Goal: Task Accomplishment & Management: Manage account settings

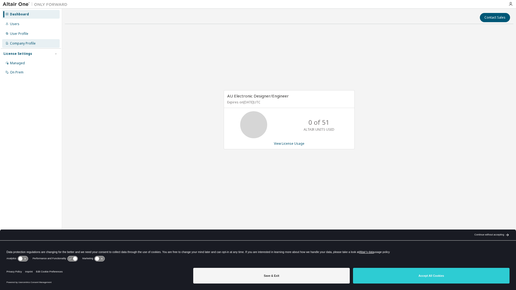
click at [20, 44] on div "Company Profile" at bounding box center [23, 43] width 26 height 4
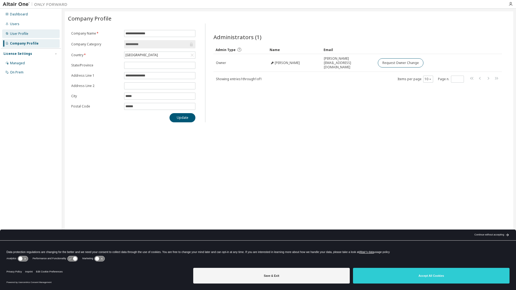
click at [13, 32] on div "User Profile" at bounding box center [19, 34] width 18 height 4
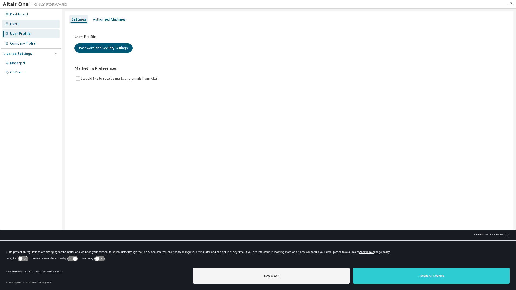
click at [15, 23] on div "Users" at bounding box center [14, 24] width 9 height 4
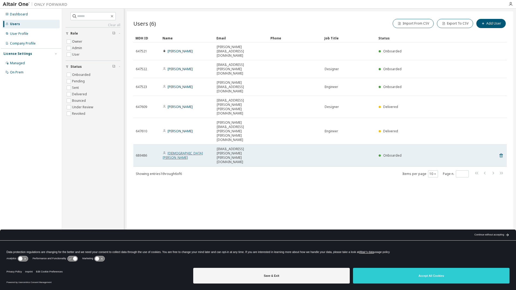
click at [183, 151] on link "[DEMOGRAPHIC_DATA][PERSON_NAME]" at bounding box center [183, 155] width 40 height 9
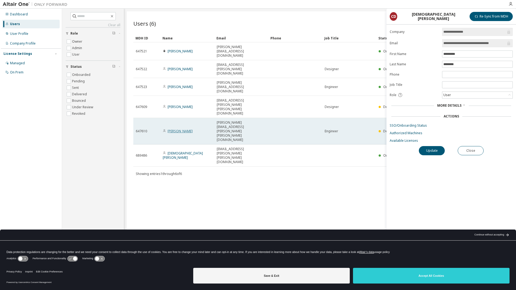
click at [184, 129] on link "[PERSON_NAME]" at bounding box center [179, 131] width 25 height 5
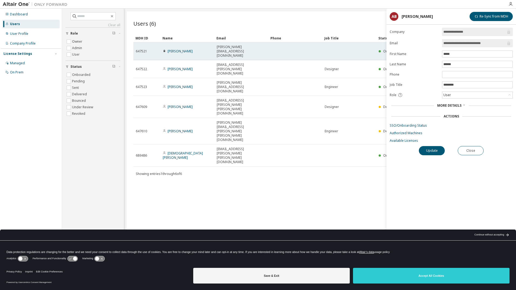
click at [183, 49] on td "[PERSON_NAME]" at bounding box center [187, 51] width 54 height 18
click at [177, 49] on td "[PERSON_NAME]" at bounding box center [187, 51] width 54 height 18
click at [181, 49] on link "[PERSON_NAME]" at bounding box center [179, 51] width 25 height 5
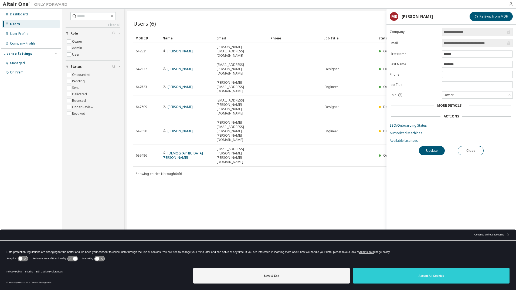
click at [404, 142] on link "Available Licenses" at bounding box center [450, 140] width 123 height 4
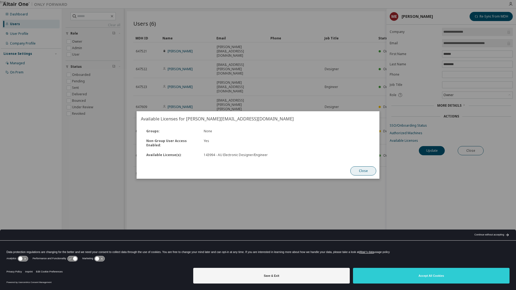
click at [366, 172] on button "Close" at bounding box center [363, 170] width 26 height 9
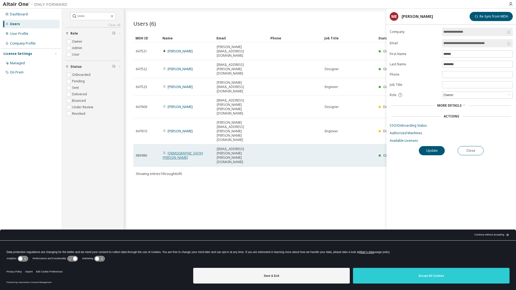
click at [184, 151] on link "[DEMOGRAPHIC_DATA][PERSON_NAME]" at bounding box center [183, 155] width 40 height 9
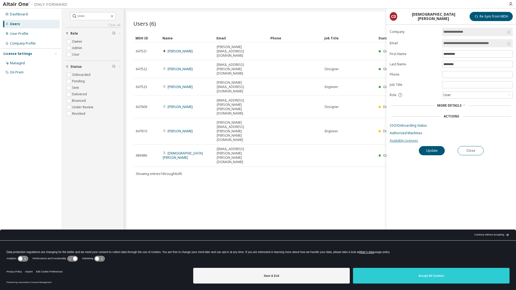
click at [405, 140] on link "Available Licenses" at bounding box center [450, 140] width 123 height 4
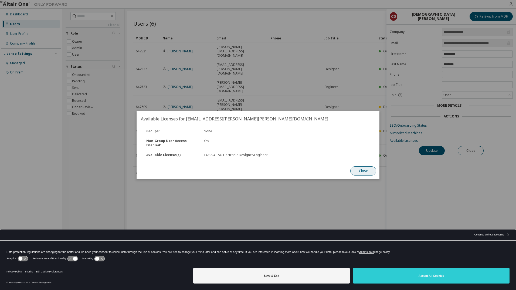
click at [368, 169] on button "Close" at bounding box center [363, 170] width 26 height 9
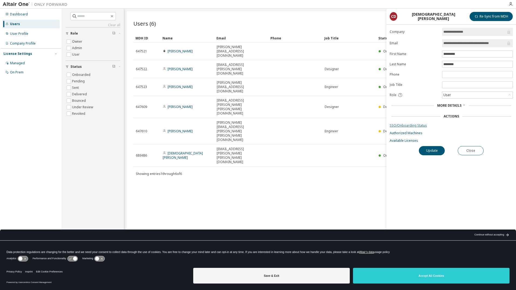
click at [405, 124] on link "SSO/Onboarding Status" at bounding box center [450, 125] width 123 height 4
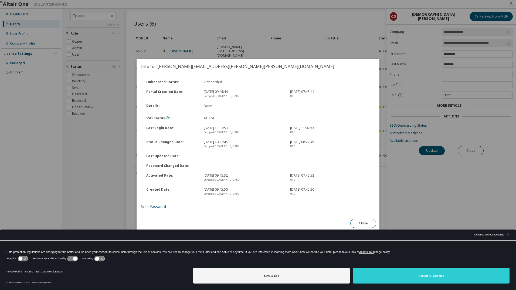
drag, startPoint x: 364, startPoint y: 221, endPoint x: 348, endPoint y: 208, distance: 20.9
click at [364, 221] on button "Close" at bounding box center [363, 222] width 26 height 9
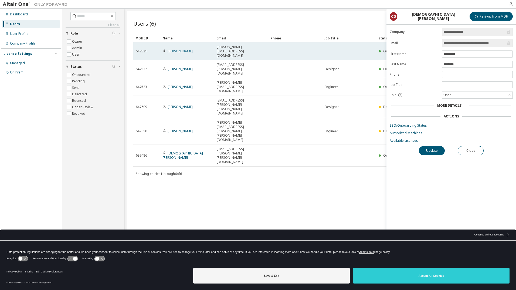
click at [184, 49] on link "[PERSON_NAME]" at bounding box center [179, 51] width 25 height 5
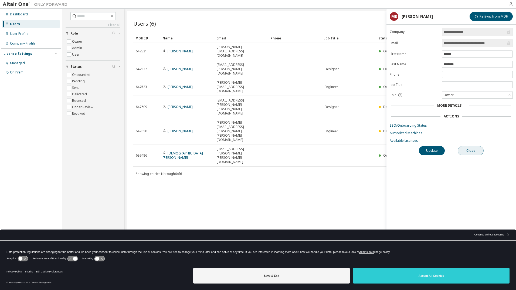
click at [471, 151] on button "Close" at bounding box center [470, 150] width 26 height 9
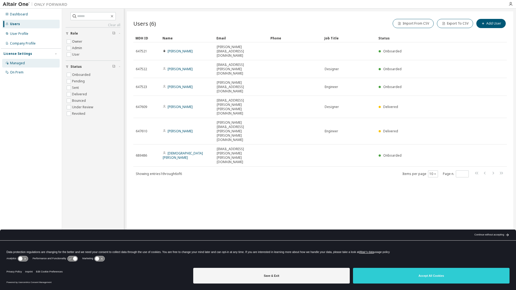
click at [18, 66] on div "Managed" at bounding box center [30, 63] width 57 height 9
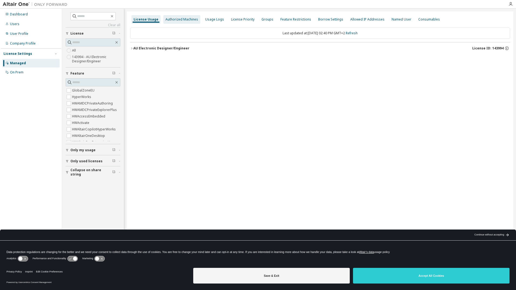
click at [174, 20] on div "Authorized Machines" at bounding box center [181, 19] width 33 height 4
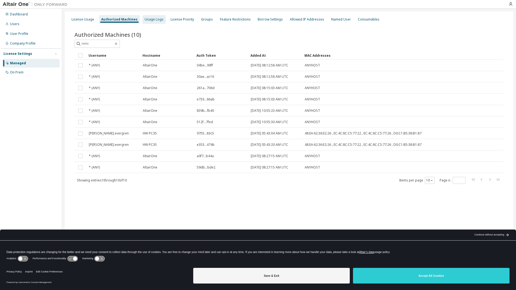
click at [157, 20] on div "Usage Logs" at bounding box center [154, 19] width 19 height 4
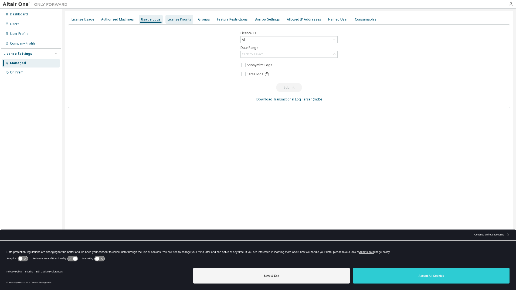
click at [174, 20] on div "License Priority" at bounding box center [178, 19] width 23 height 4
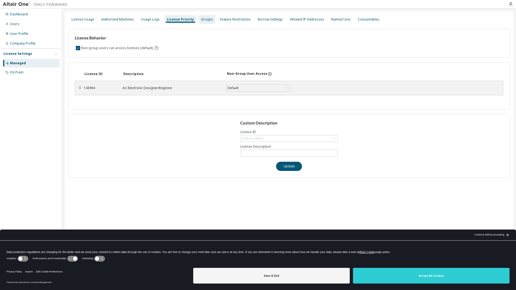
click at [201, 20] on div "Groups" at bounding box center [207, 19] width 12 height 4
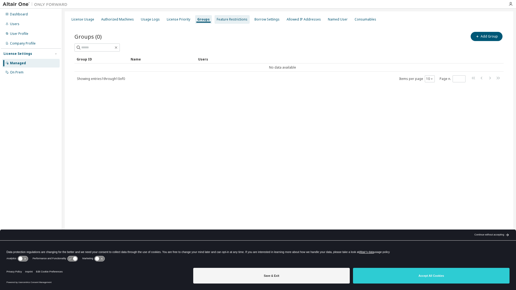
click at [222, 20] on div "Feature Restrictions" at bounding box center [232, 19] width 31 height 4
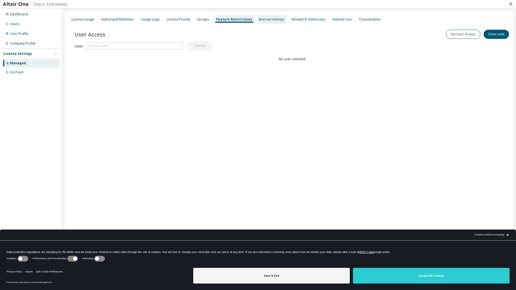
click at [259, 20] on div "Borrow Settings" at bounding box center [271, 19] width 25 height 4
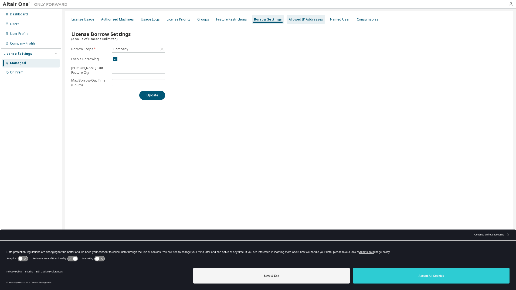
click at [293, 20] on div "Allowed IP Addresses" at bounding box center [306, 19] width 34 height 4
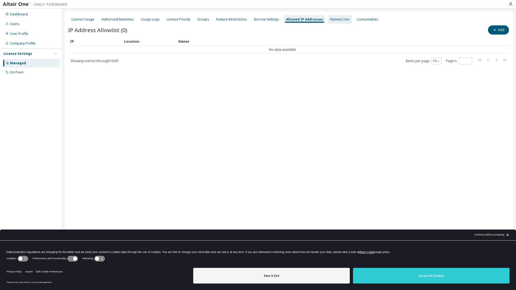
click at [330, 20] on div "Named User" at bounding box center [340, 19] width 20 height 4
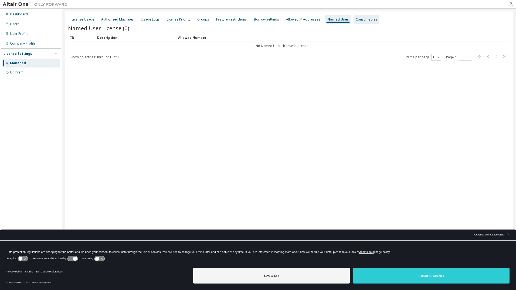
click at [355, 20] on div "Consumables" at bounding box center [366, 19] width 22 height 4
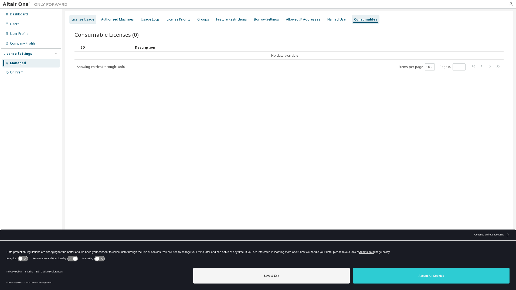
click at [82, 18] on div "License Usage" at bounding box center [82, 19] width 23 height 4
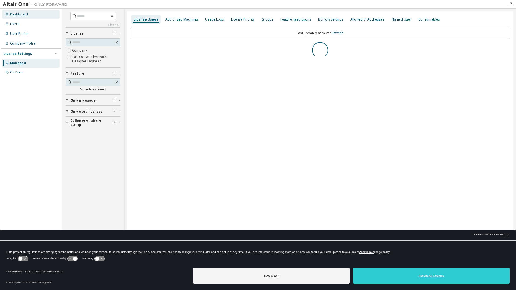
click at [30, 17] on div "Dashboard" at bounding box center [30, 14] width 57 height 9
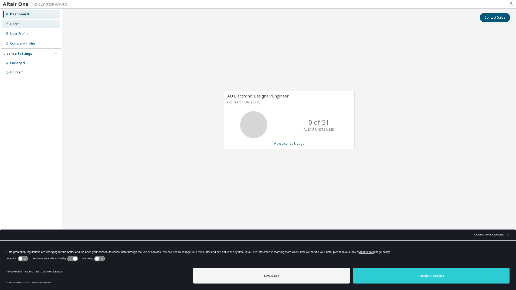
click at [26, 25] on div "Users" at bounding box center [30, 24] width 57 height 9
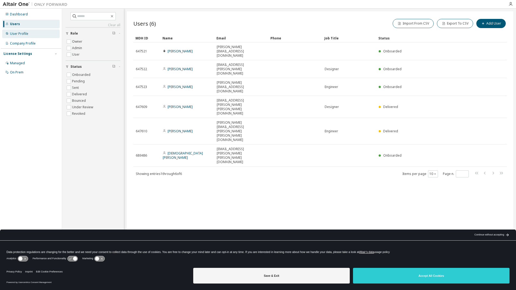
click at [23, 33] on div "User Profile" at bounding box center [19, 34] width 18 height 4
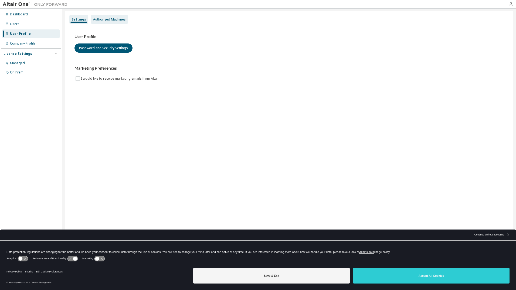
click at [106, 19] on div "Authorized Machines" at bounding box center [109, 19] width 33 height 4
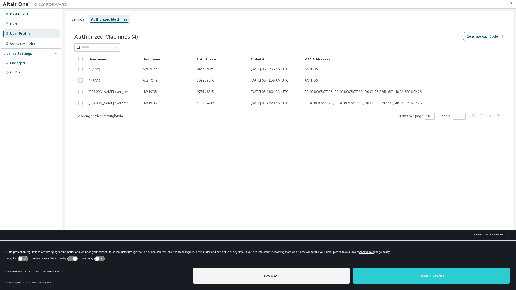
click at [475, 37] on button "Generate Auth Code" at bounding box center [482, 36] width 40 height 9
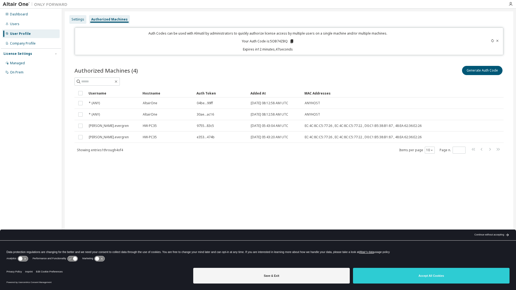
click at [79, 18] on div "Settings" at bounding box center [77, 19] width 13 height 4
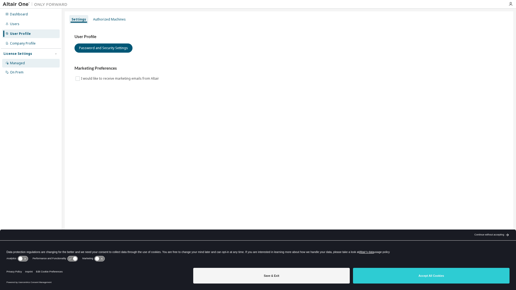
click at [28, 62] on div "Managed" at bounding box center [30, 63] width 57 height 9
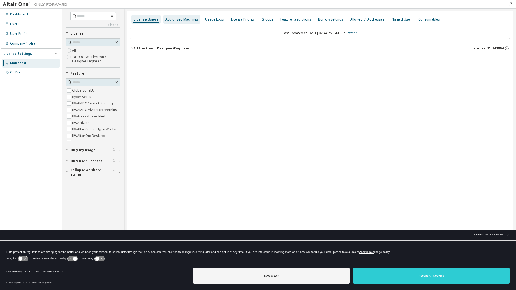
click at [188, 20] on div "Authorized Machines" at bounding box center [181, 19] width 33 height 4
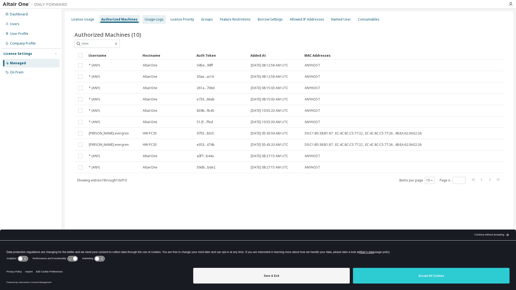
click at [153, 19] on div "Usage Logs" at bounding box center [154, 19] width 19 height 4
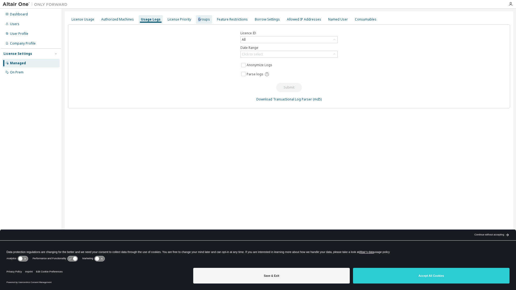
click at [198, 19] on div "Groups" at bounding box center [204, 19] width 12 height 4
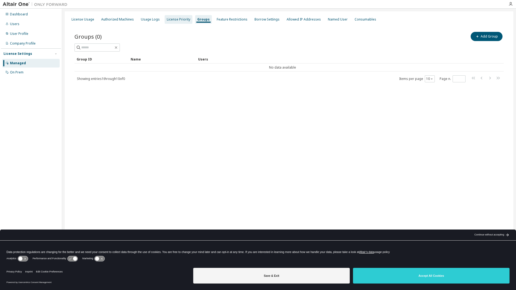
drag, startPoint x: 196, startPoint y: 19, endPoint x: 178, endPoint y: 19, distance: 18.1
click at [178, 19] on div "License Priority" at bounding box center [178, 19] width 23 height 4
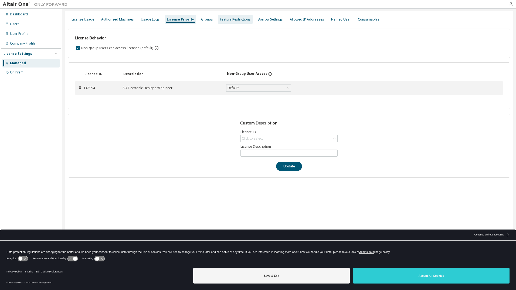
click at [230, 22] on div "Feature Restrictions" at bounding box center [235, 19] width 35 height 9
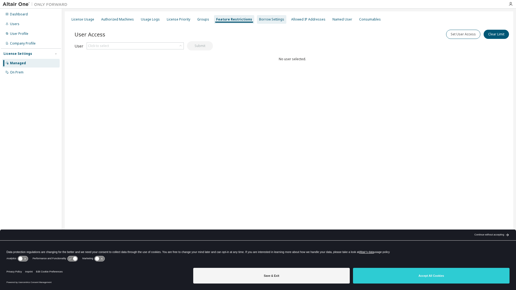
click at [273, 21] on div "Borrow Settings" at bounding box center [271, 19] width 25 height 4
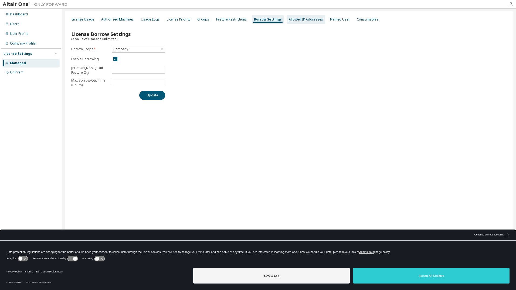
click at [296, 20] on div "Allowed IP Addresses" at bounding box center [306, 19] width 34 height 4
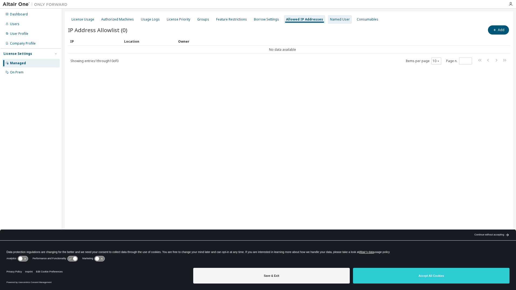
click at [330, 21] on div "Named User" at bounding box center [340, 19] width 20 height 4
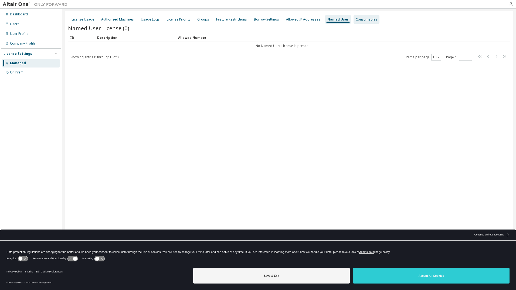
click at [356, 20] on div "Consumables" at bounding box center [366, 19] width 22 height 4
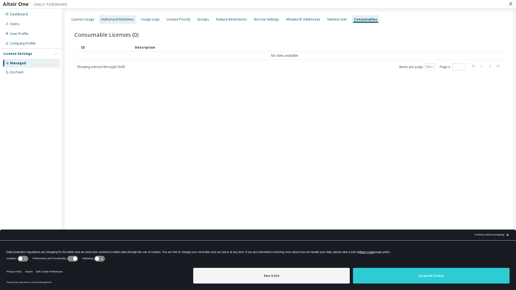
click at [129, 16] on div "Authorized Machines" at bounding box center [117, 19] width 37 height 9
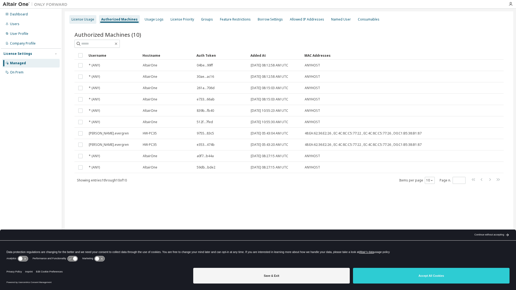
click at [81, 18] on div "License Usage" at bounding box center [82, 19] width 23 height 4
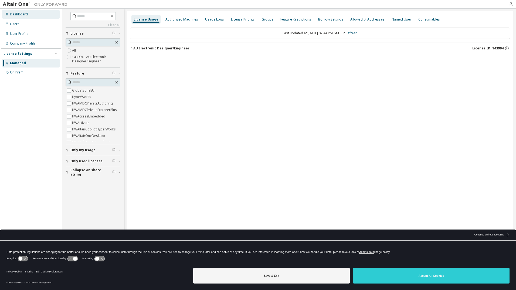
click at [22, 13] on div "Dashboard" at bounding box center [19, 14] width 18 height 4
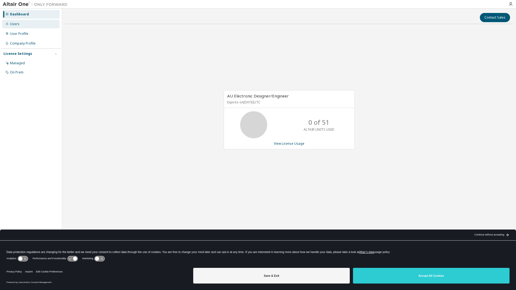
click at [24, 22] on div "Users" at bounding box center [30, 24] width 57 height 9
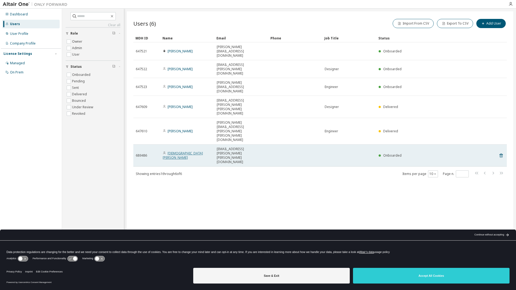
click at [186, 151] on link "[DEMOGRAPHIC_DATA][PERSON_NAME]" at bounding box center [183, 155] width 40 height 9
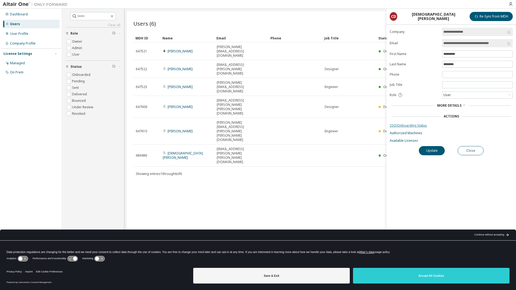
click at [401, 125] on link "SSO/Onboarding Status" at bounding box center [450, 125] width 123 height 4
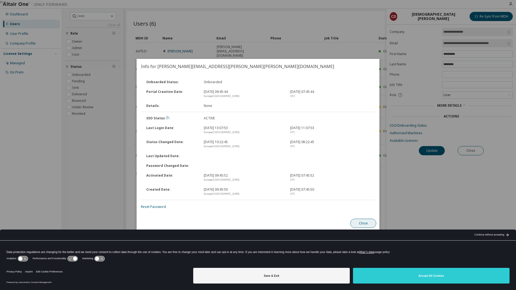
click at [362, 221] on button "Close" at bounding box center [363, 222] width 26 height 9
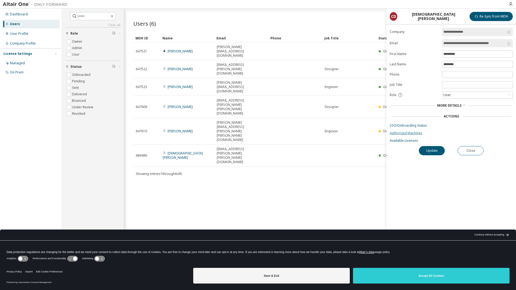
click at [406, 131] on link "Authorized Machines" at bounding box center [450, 133] width 123 height 4
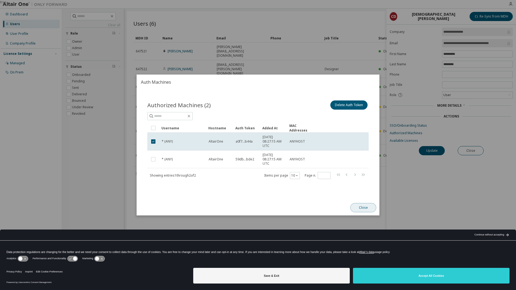
click at [359, 206] on button "Close" at bounding box center [363, 207] width 26 height 9
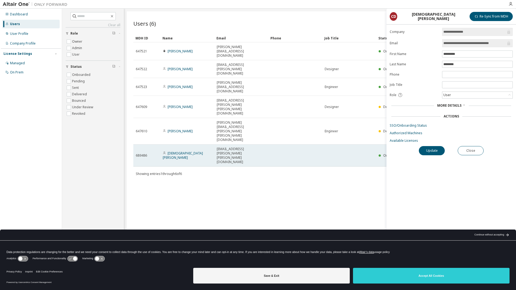
click at [171, 144] on td "[DEMOGRAPHIC_DATA][PERSON_NAME]" at bounding box center [187, 155] width 54 height 22
click at [176, 151] on link "[DEMOGRAPHIC_DATA][PERSON_NAME]" at bounding box center [183, 155] width 40 height 9
click at [187, 151] on link "[DEMOGRAPHIC_DATA][PERSON_NAME]" at bounding box center [183, 155] width 40 height 9
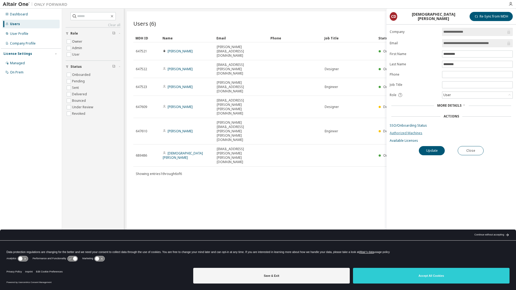
click at [410, 132] on link "Authorized Machines" at bounding box center [450, 133] width 123 height 4
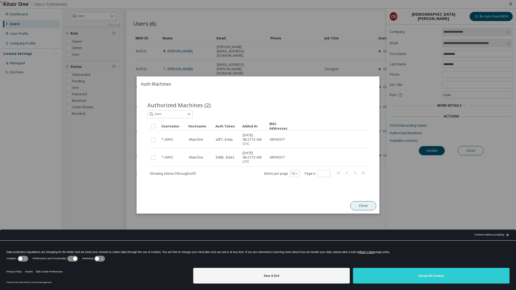
click at [365, 203] on button "Close" at bounding box center [363, 205] width 26 height 9
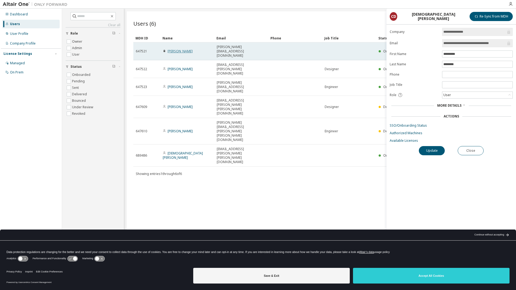
click at [180, 49] on link "[PERSON_NAME]" at bounding box center [179, 51] width 25 height 5
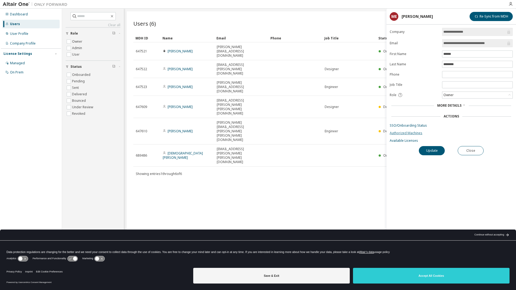
click at [404, 133] on link "Authorized Machines" at bounding box center [450, 133] width 123 height 4
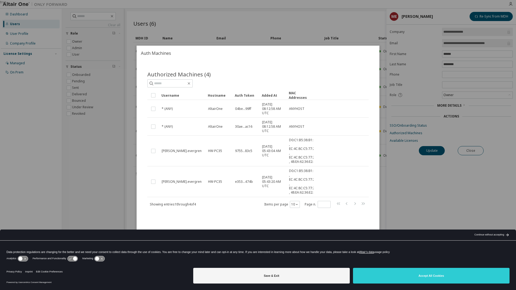
click at [126, 110] on div "true" at bounding box center [258, 145] width 516 height 290
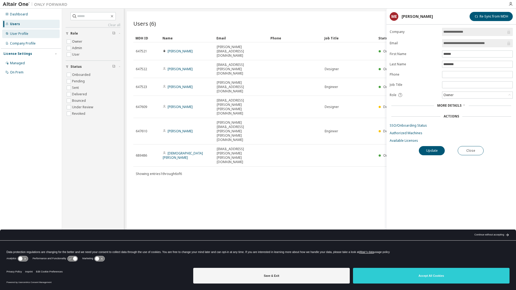
click at [35, 34] on div "User Profile" at bounding box center [30, 33] width 57 height 9
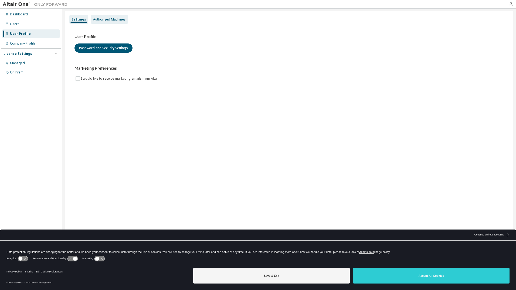
click at [117, 18] on div "Authorized Machines" at bounding box center [109, 19] width 33 height 4
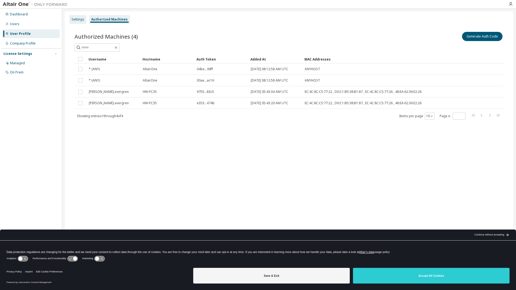
click at [80, 20] on div "Settings" at bounding box center [77, 19] width 13 height 4
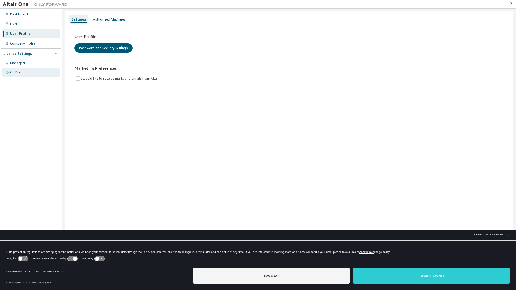
click at [25, 73] on div "On Prem" at bounding box center [30, 72] width 57 height 9
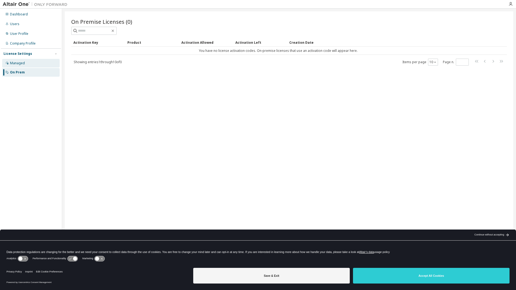
click at [28, 63] on div "Managed" at bounding box center [30, 63] width 57 height 9
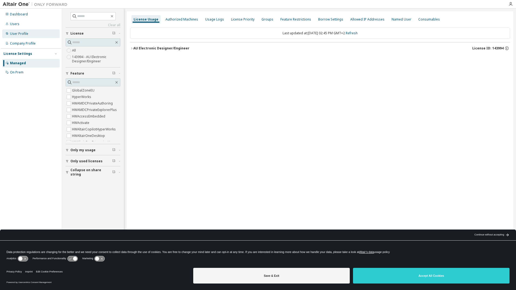
click at [25, 33] on div "User Profile" at bounding box center [19, 34] width 18 height 4
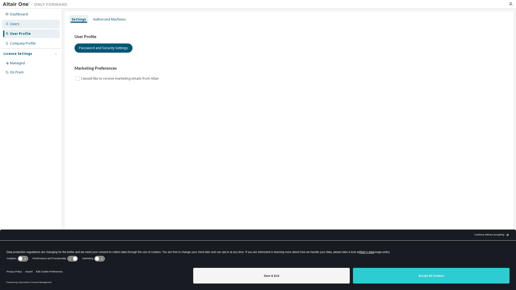
click at [31, 23] on div "Users" at bounding box center [30, 24] width 57 height 9
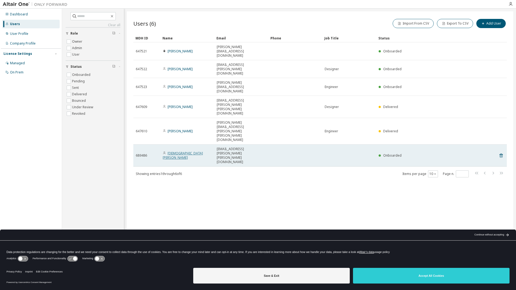
click at [184, 151] on link "[DEMOGRAPHIC_DATA][PERSON_NAME]" at bounding box center [183, 155] width 40 height 9
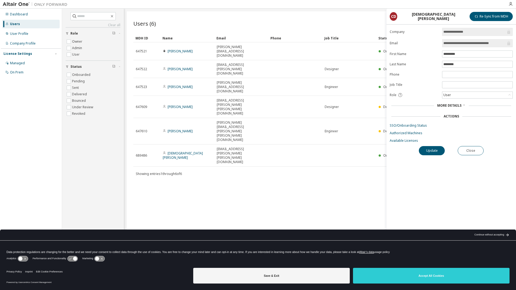
click at [464, 103] on icon at bounding box center [463, 104] width 3 height 3
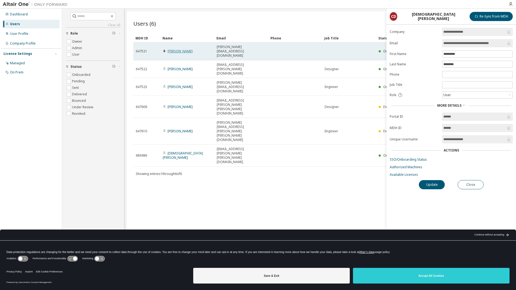
click at [179, 49] on link "[PERSON_NAME]" at bounding box center [179, 51] width 25 height 5
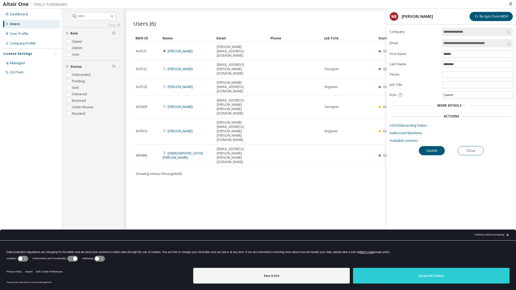
click at [461, 103] on div "More Details" at bounding box center [451, 105] width 28 height 4
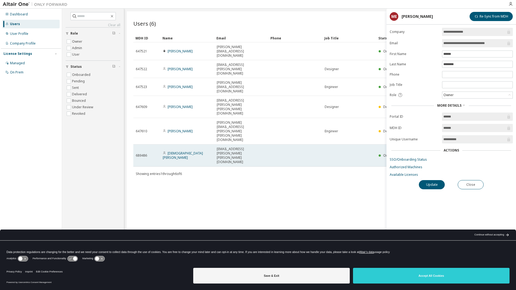
click at [211, 151] on div "[DEMOGRAPHIC_DATA][PERSON_NAME]" at bounding box center [187, 155] width 49 height 9
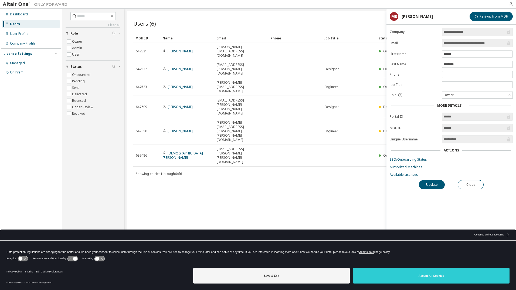
click at [238, 126] on div "Users (6) Import From CSV Export To CSV Add User Clear Load Save Save As Field …" at bounding box center [320, 141] width 386 height 260
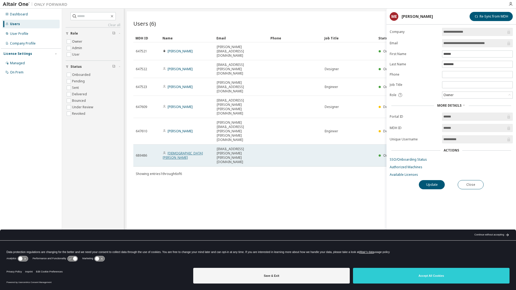
click at [180, 151] on link "[DEMOGRAPHIC_DATA][PERSON_NAME]" at bounding box center [183, 155] width 40 height 9
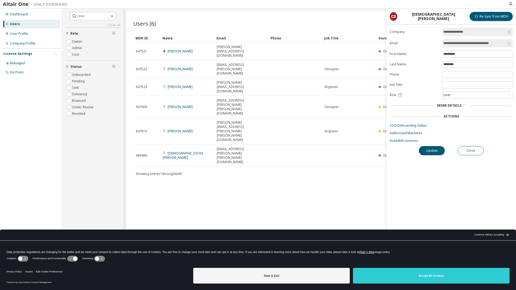
click at [462, 106] on icon at bounding box center [463, 104] width 3 height 3
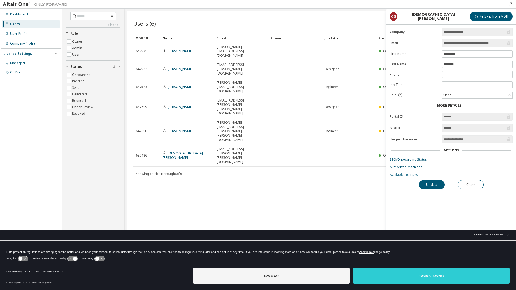
click at [411, 173] on link "Available Licenses" at bounding box center [450, 174] width 123 height 4
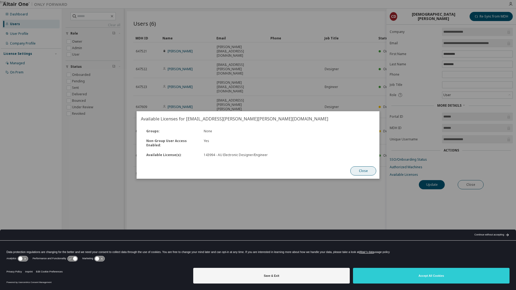
click at [368, 173] on button "Close" at bounding box center [363, 170] width 26 height 9
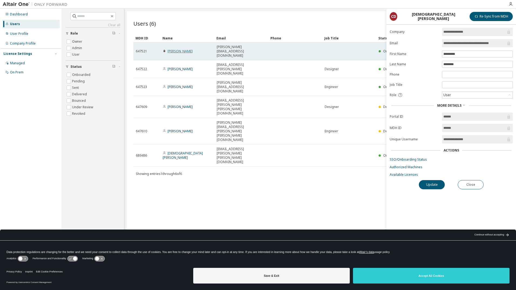
click at [174, 49] on link "[PERSON_NAME]" at bounding box center [179, 51] width 25 height 5
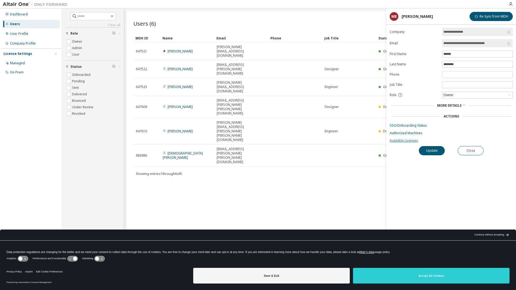
click at [400, 141] on link "Available Licenses" at bounding box center [450, 140] width 123 height 4
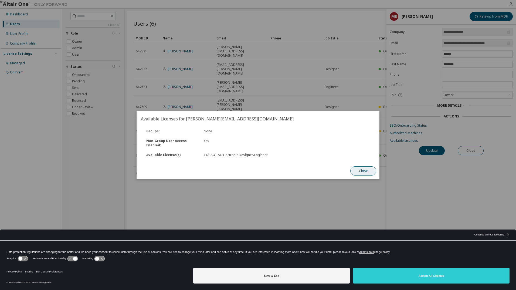
click at [370, 172] on button "Close" at bounding box center [363, 170] width 26 height 9
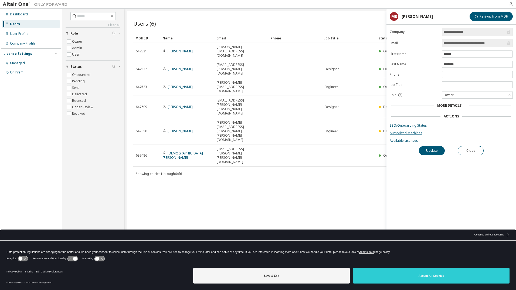
click at [406, 134] on link "Authorized Machines" at bounding box center [450, 133] width 123 height 4
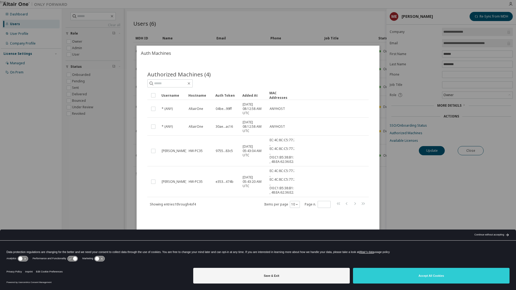
click at [428, 198] on div "true" at bounding box center [258, 145] width 516 height 290
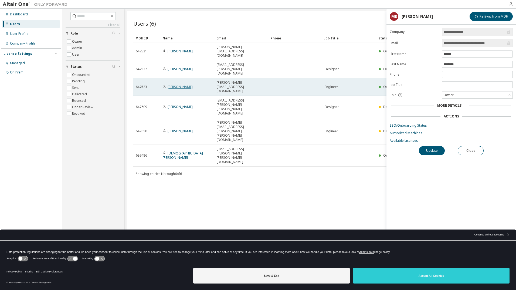
click at [181, 84] on link "[PERSON_NAME]" at bounding box center [179, 86] width 25 height 5
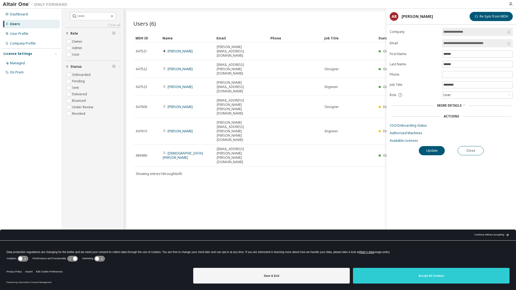
click at [459, 104] on span "More Details" at bounding box center [449, 105] width 24 height 5
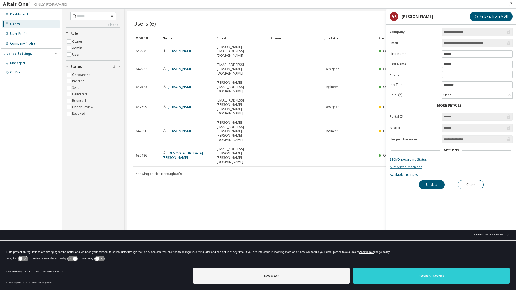
click at [410, 166] on link "Authorized Machines" at bounding box center [450, 167] width 123 height 4
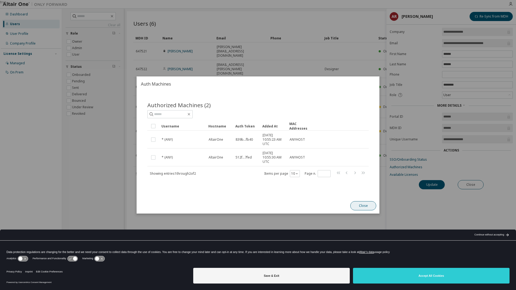
click at [363, 207] on button "Close" at bounding box center [363, 205] width 26 height 9
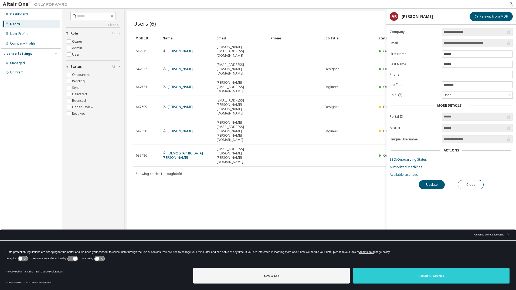
click at [403, 174] on link "Available Licenses" at bounding box center [450, 174] width 123 height 4
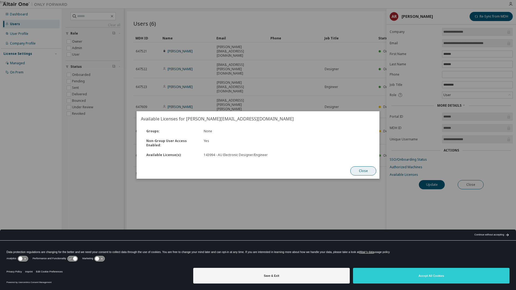
click at [366, 171] on button "Close" at bounding box center [363, 170] width 26 height 9
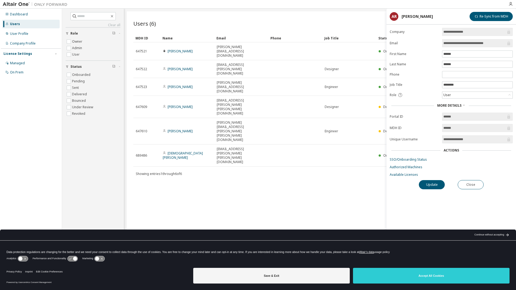
click at [405, 162] on form "**********" at bounding box center [450, 102] width 123 height 149
click at [407, 160] on link "SSO/Onboarding Status" at bounding box center [450, 159] width 123 height 4
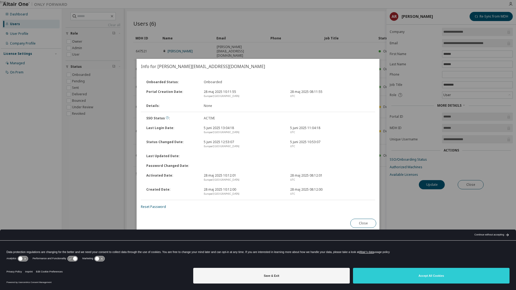
click at [166, 117] on icon at bounding box center [167, 117] width 3 height 3
click at [361, 224] on button "Close" at bounding box center [363, 222] width 26 height 9
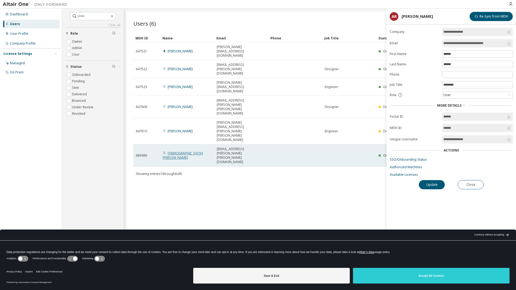
click at [188, 151] on link "[DEMOGRAPHIC_DATA][PERSON_NAME]" at bounding box center [183, 155] width 40 height 9
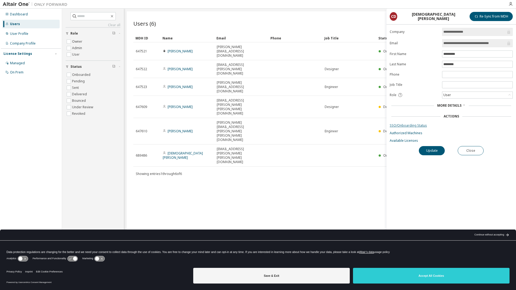
click at [417, 123] on link "SSO/Onboarding Status" at bounding box center [450, 125] width 123 height 4
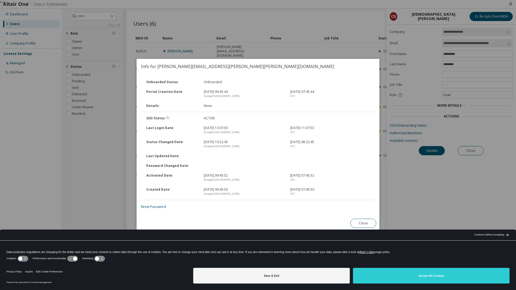
click at [166, 117] on icon at bounding box center [167, 117] width 3 height 3
click at [357, 221] on button "Close" at bounding box center [363, 222] width 26 height 9
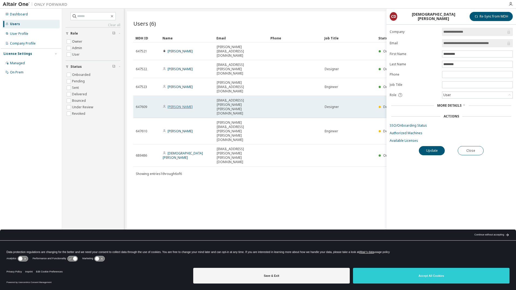
click at [174, 104] on link "[PERSON_NAME]" at bounding box center [179, 106] width 25 height 5
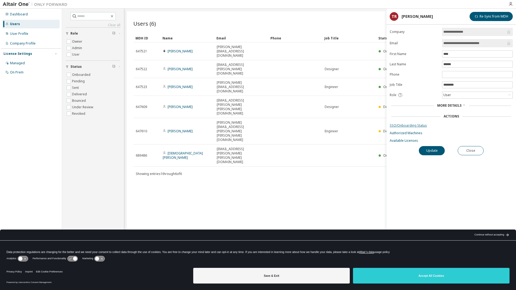
click at [405, 126] on link "SSO/Onboarding Status" at bounding box center [450, 125] width 123 height 4
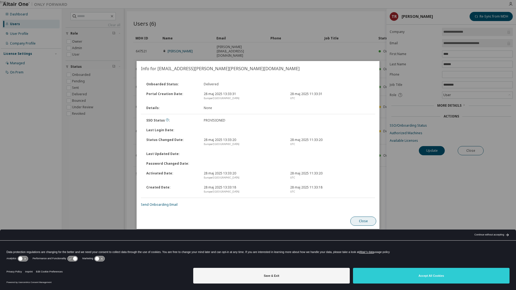
click at [367, 219] on button "Close" at bounding box center [363, 220] width 26 height 9
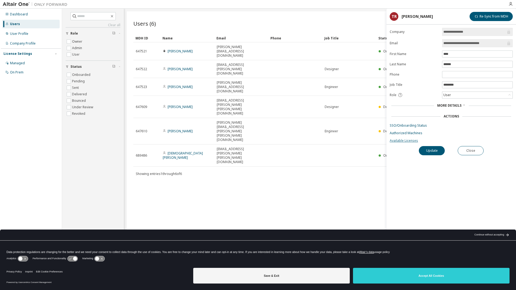
click at [401, 141] on link "Available Licenses" at bounding box center [450, 140] width 123 height 4
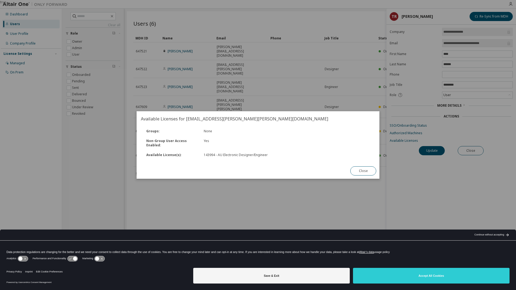
drag, startPoint x: 365, startPoint y: 171, endPoint x: 393, endPoint y: 154, distance: 33.2
click at [370, 167] on button "Close" at bounding box center [363, 170] width 26 height 9
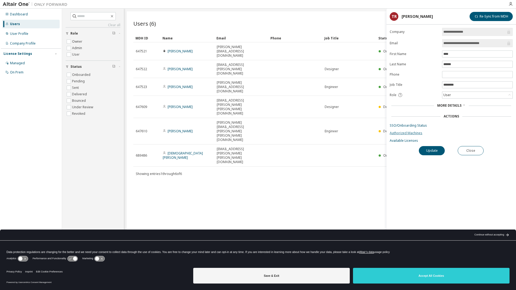
click at [407, 133] on link "Authorized Machines" at bounding box center [450, 133] width 123 height 4
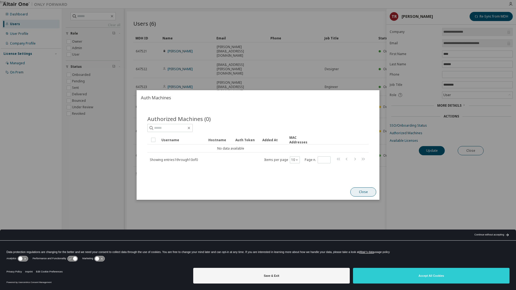
click at [361, 193] on button "Close" at bounding box center [363, 191] width 26 height 9
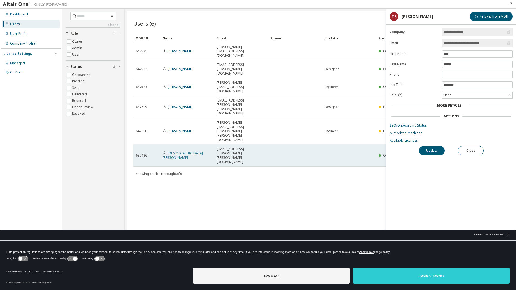
click at [190, 151] on link "[DEMOGRAPHIC_DATA][PERSON_NAME]" at bounding box center [183, 155] width 40 height 9
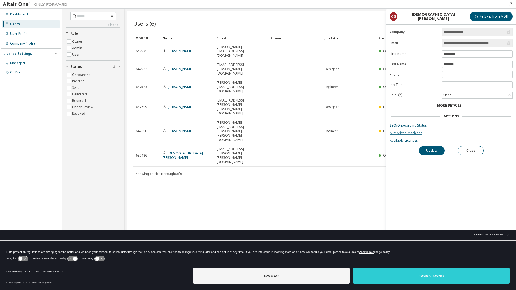
click at [411, 133] on link "Authorized Machines" at bounding box center [450, 133] width 123 height 4
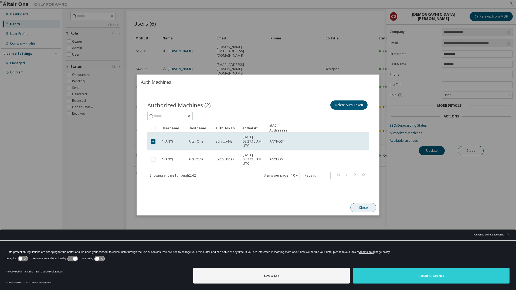
click at [372, 208] on button "Close" at bounding box center [363, 207] width 26 height 9
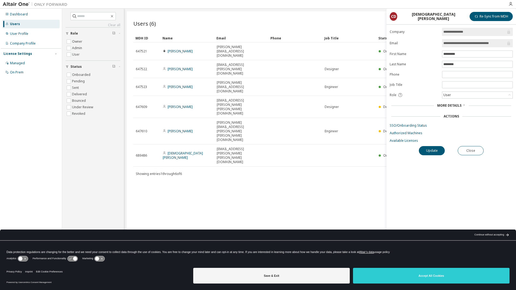
click at [463, 105] on icon at bounding box center [463, 104] width 3 height 3
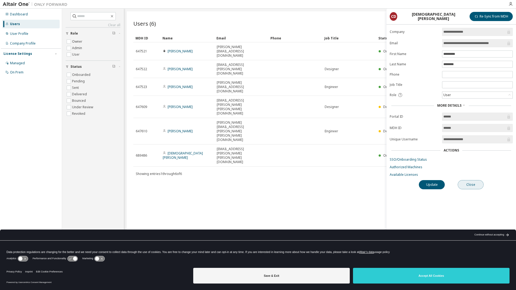
click at [467, 184] on button "Close" at bounding box center [470, 184] width 26 height 9
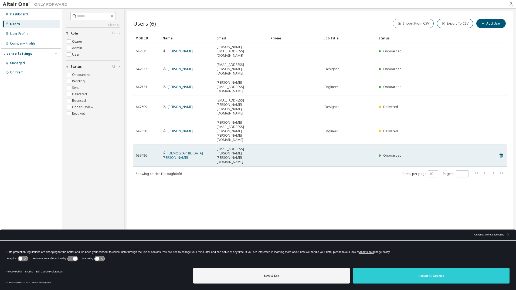
click at [186, 151] on link "[DEMOGRAPHIC_DATA][PERSON_NAME]" at bounding box center [183, 155] width 40 height 9
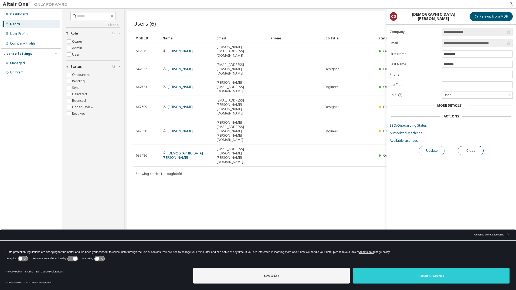
click at [434, 155] on button "Update" at bounding box center [431, 150] width 26 height 9
click at [485, 20] on button "Re-Sync from MDH" at bounding box center [490, 16] width 43 height 9
click at [475, 150] on button "Close" at bounding box center [470, 150] width 26 height 9
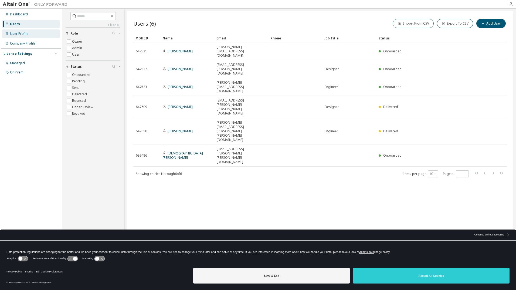
click at [27, 36] on div "User Profile" at bounding box center [19, 34] width 18 height 4
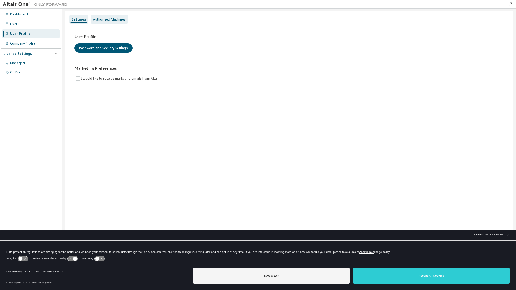
click at [109, 18] on div "Authorized Machines" at bounding box center [109, 19] width 33 height 4
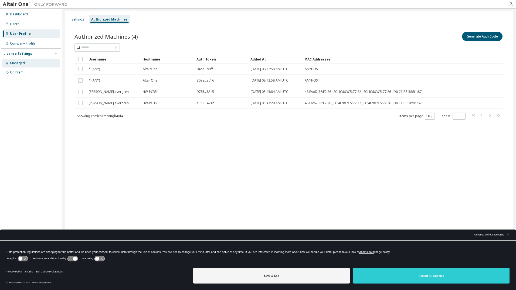
click at [26, 60] on div "Managed" at bounding box center [30, 63] width 57 height 9
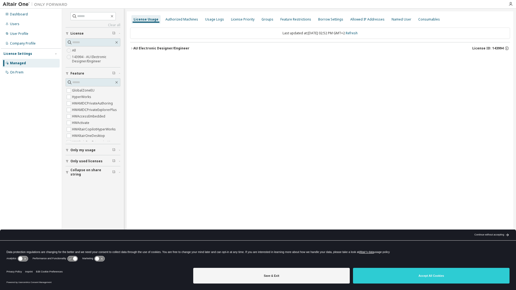
click at [132, 49] on icon "button" at bounding box center [131, 48] width 3 height 3
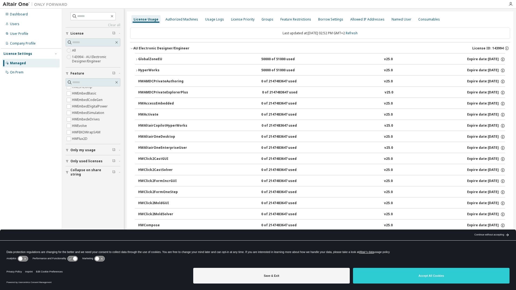
scroll to position [162, 0]
click at [18, 15] on div "Dashboard" at bounding box center [19, 14] width 18 height 4
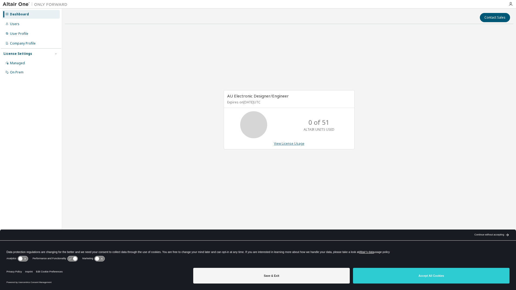
click at [287, 143] on link "View License Usage" at bounding box center [289, 143] width 30 height 5
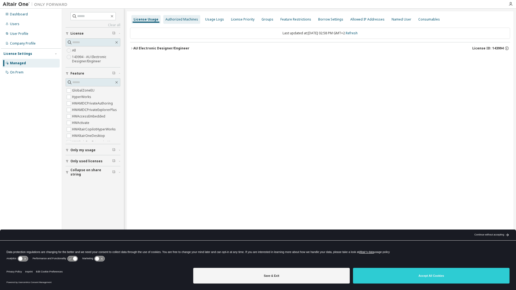
click at [173, 20] on div "Authorized Machines" at bounding box center [181, 19] width 33 height 4
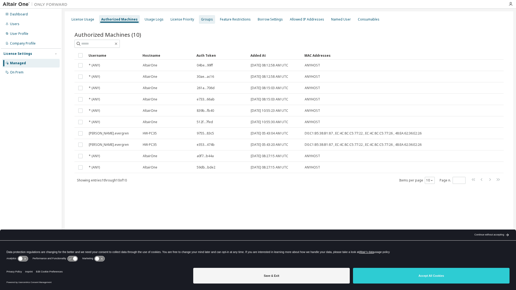
click at [201, 18] on div "Groups" at bounding box center [207, 19] width 12 height 4
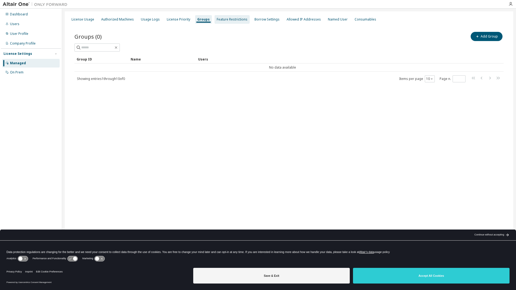
click at [218, 18] on div "Feature Restrictions" at bounding box center [232, 19] width 31 height 4
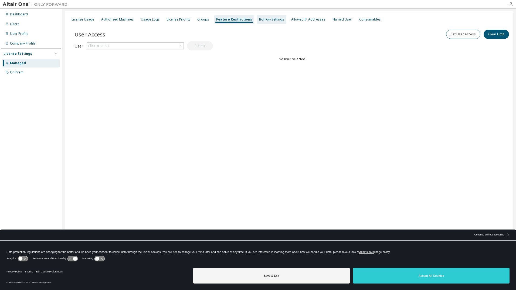
click at [259, 18] on div "Borrow Settings" at bounding box center [271, 19] width 25 height 4
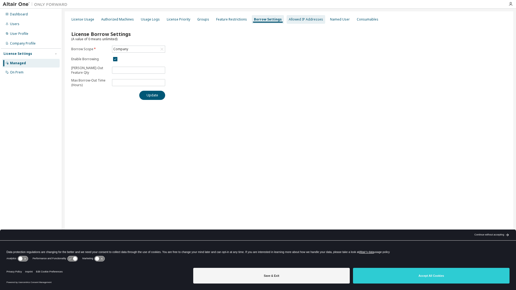
click at [289, 18] on div "Allowed IP Addresses" at bounding box center [306, 19] width 34 height 4
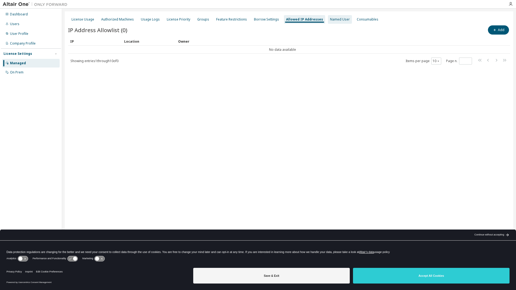
click at [330, 18] on div "Named User" at bounding box center [340, 19] width 20 height 4
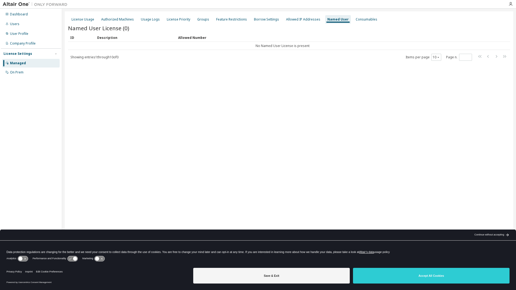
click at [344, 18] on div "License Usage Authorized Machines Usage Logs License Priority Groups Feature Re…" at bounding box center [289, 20] width 442 height 10
click at [355, 18] on div "Consumables" at bounding box center [366, 19] width 22 height 4
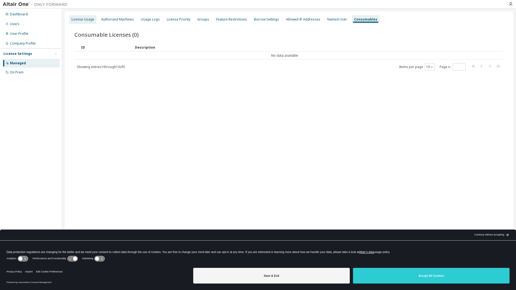
click at [82, 18] on div "License Usage" at bounding box center [82, 19] width 23 height 4
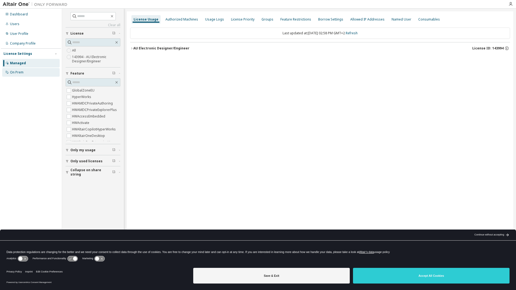
click at [25, 74] on div "On Prem" at bounding box center [30, 72] width 57 height 9
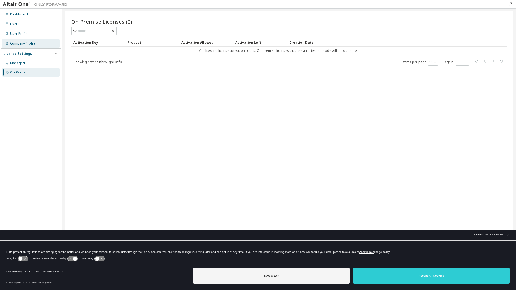
click at [27, 39] on div "Company Profile" at bounding box center [30, 43] width 57 height 9
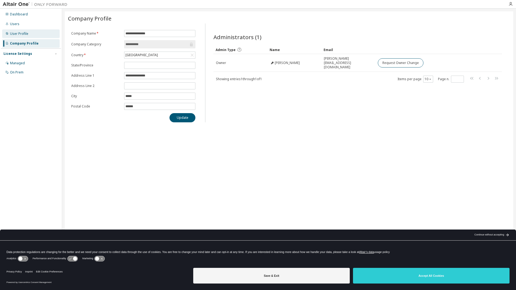
click at [26, 34] on div "User Profile" at bounding box center [19, 34] width 18 height 4
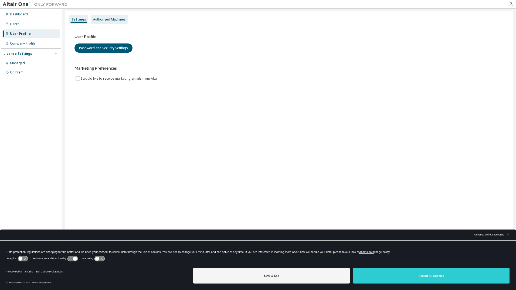
click at [117, 19] on div "Authorized Machines" at bounding box center [109, 19] width 33 height 4
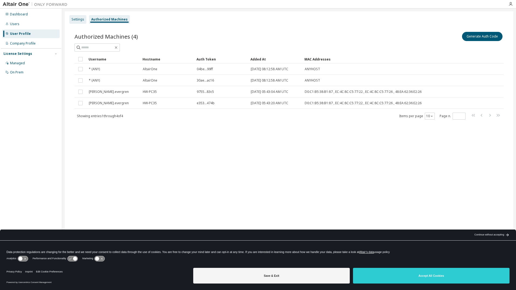
click at [83, 19] on div "Settings" at bounding box center [77, 19] width 13 height 4
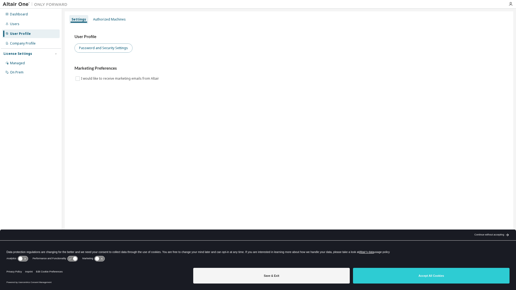
click at [114, 48] on button "Password and Security Settings" at bounding box center [103, 47] width 58 height 9
click at [30, 26] on div "Users" at bounding box center [30, 24] width 57 height 9
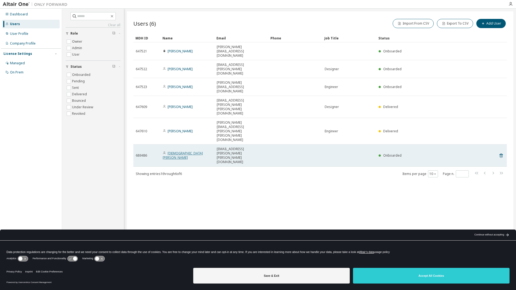
click at [179, 151] on link "[DEMOGRAPHIC_DATA][PERSON_NAME]" at bounding box center [183, 155] width 40 height 9
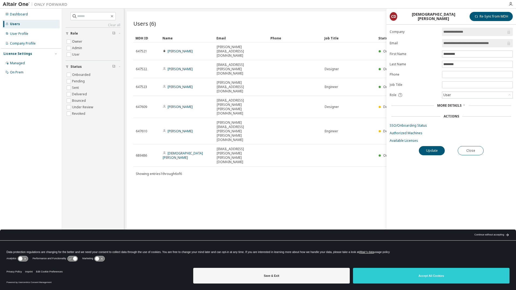
click at [465, 105] on div "More Details" at bounding box center [451, 105] width 120 height 4
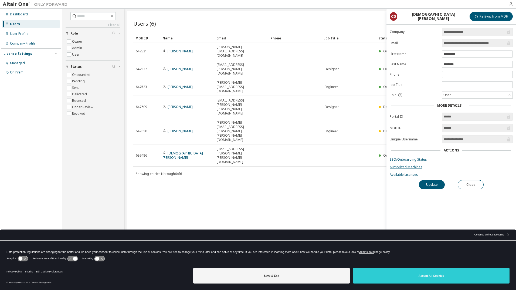
click at [408, 166] on link "Authorized Machines" at bounding box center [450, 167] width 123 height 4
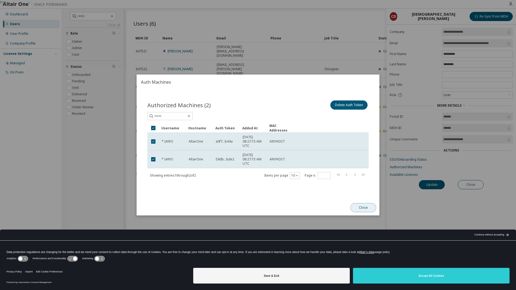
click at [365, 205] on button "Close" at bounding box center [363, 207] width 26 height 9
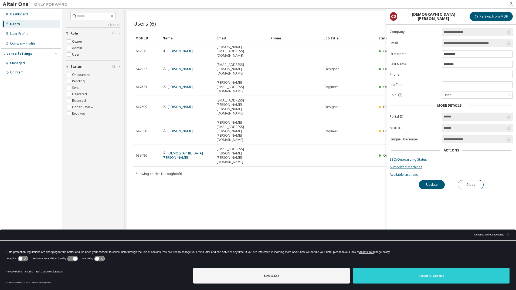
click at [404, 167] on link "Authorized Machines" at bounding box center [450, 167] width 123 height 4
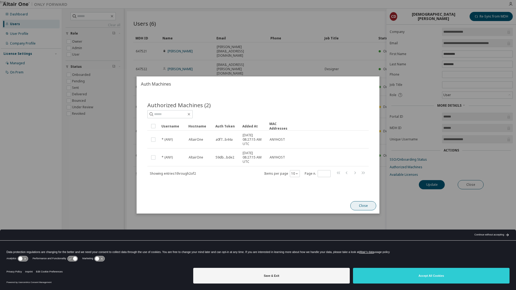
click at [368, 207] on button "Close" at bounding box center [363, 205] width 26 height 9
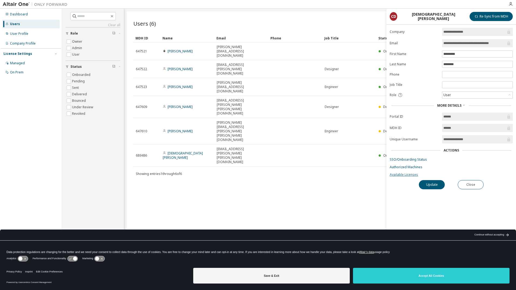
click at [400, 174] on link "Available Licenses" at bounding box center [450, 174] width 123 height 4
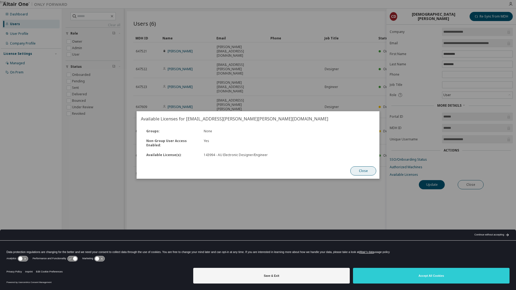
click at [367, 169] on button "Close" at bounding box center [363, 170] width 26 height 9
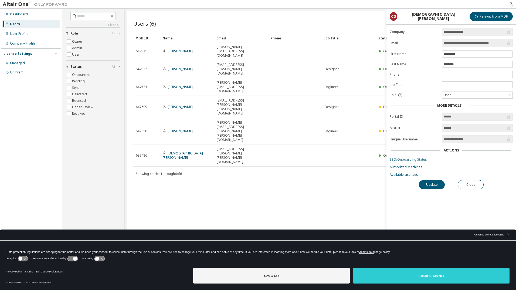
click at [412, 159] on link "SSO/Onboarding Status" at bounding box center [450, 159] width 123 height 4
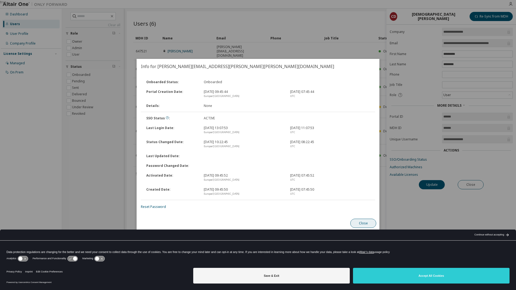
click at [363, 221] on button "Close" at bounding box center [363, 222] width 26 height 9
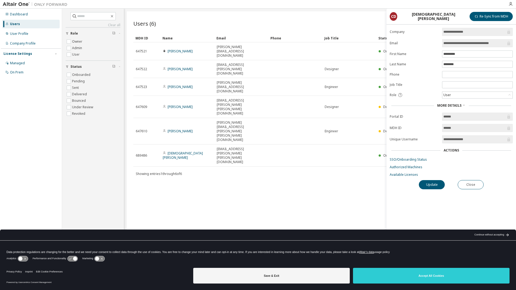
drag, startPoint x: 177, startPoint y: 174, endPoint x: 185, endPoint y: 171, distance: 9.0
click at [180, 173] on div "Users (6) Import From CSV Export To CSV Add User Clear Load Save Save As Field …" at bounding box center [320, 141] width 386 height 260
click at [404, 160] on link "SSO/Onboarding Status" at bounding box center [450, 159] width 123 height 4
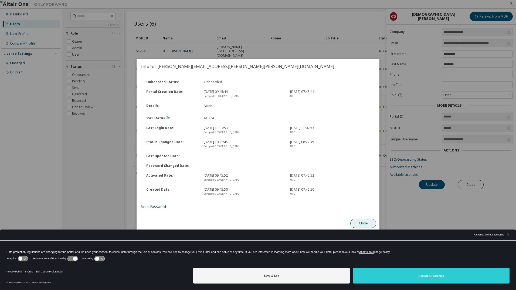
click at [361, 225] on button "Close" at bounding box center [363, 222] width 26 height 9
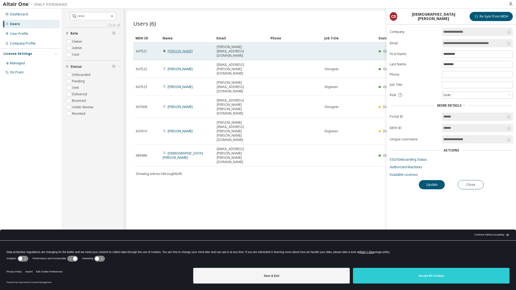
click at [180, 49] on link "[PERSON_NAME]" at bounding box center [179, 51] width 25 height 5
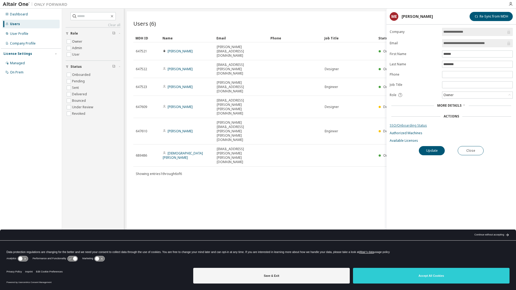
click at [409, 126] on link "SSO/Onboarding Status" at bounding box center [450, 125] width 123 height 4
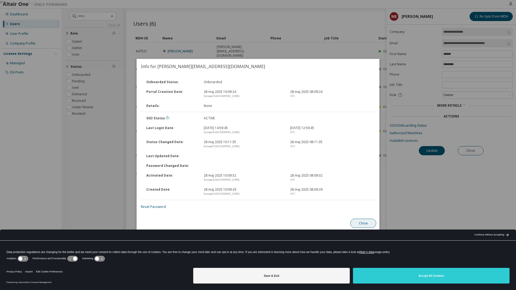
click at [365, 223] on button "Close" at bounding box center [363, 222] width 26 height 9
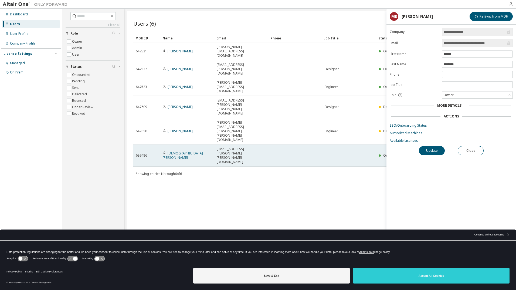
click at [177, 151] on link "[DEMOGRAPHIC_DATA][PERSON_NAME]" at bounding box center [183, 155] width 40 height 9
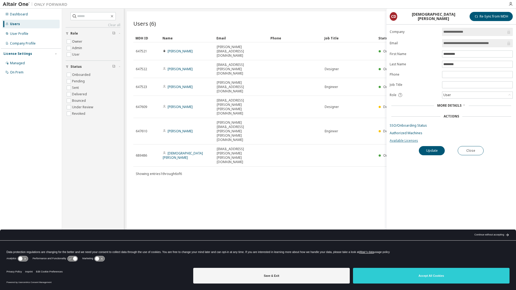
click at [402, 139] on link "Available Licenses" at bounding box center [450, 140] width 123 height 4
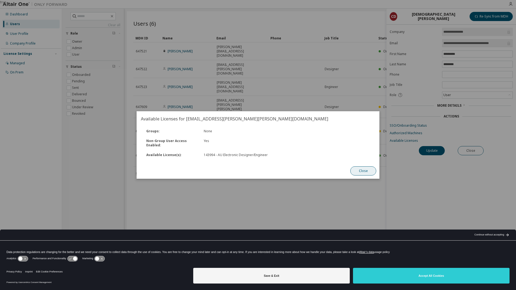
click at [365, 172] on button "Close" at bounding box center [363, 170] width 26 height 9
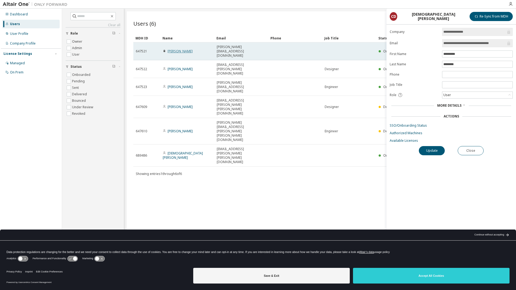
click at [174, 49] on link "[PERSON_NAME]" at bounding box center [179, 51] width 25 height 5
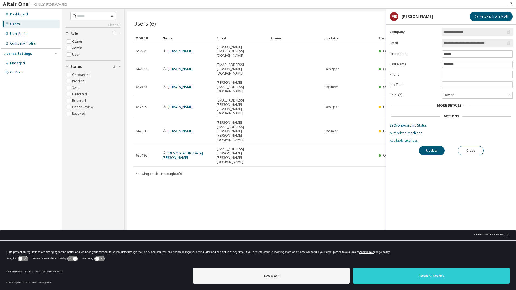
click at [402, 139] on link "Available Licenses" at bounding box center [450, 140] width 123 height 4
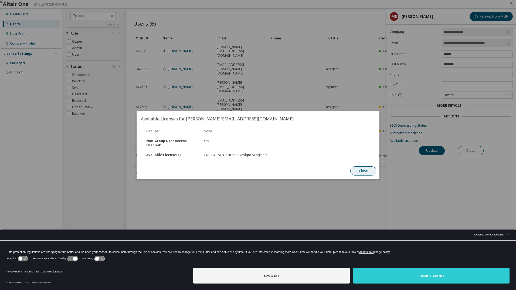
click at [366, 170] on button "Close" at bounding box center [363, 170] width 26 height 9
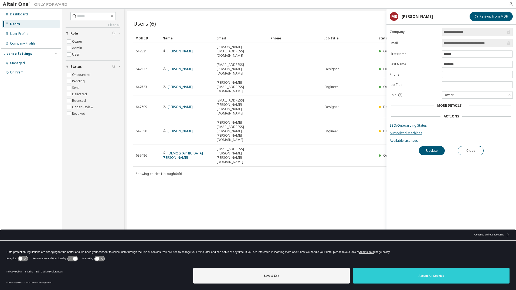
click at [398, 132] on link "Authorized Machines" at bounding box center [450, 133] width 123 height 4
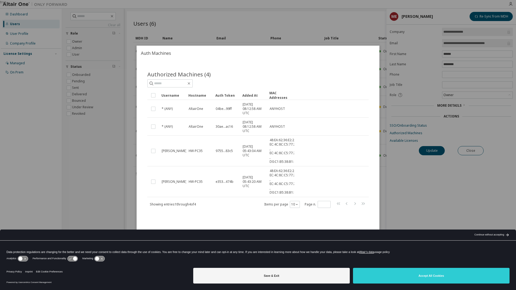
click at [107, 184] on div "true" at bounding box center [258, 145] width 516 height 290
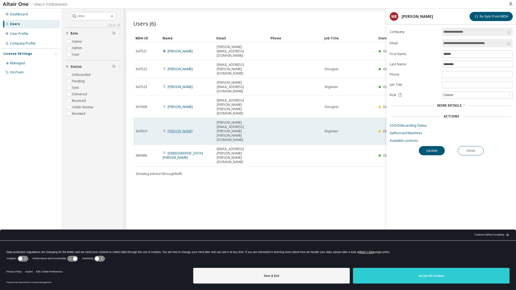
click at [180, 129] on link "[PERSON_NAME]" at bounding box center [179, 131] width 25 height 5
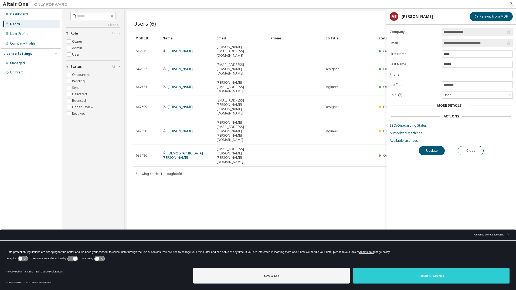
click at [445, 106] on span "More Details" at bounding box center [449, 105] width 24 height 5
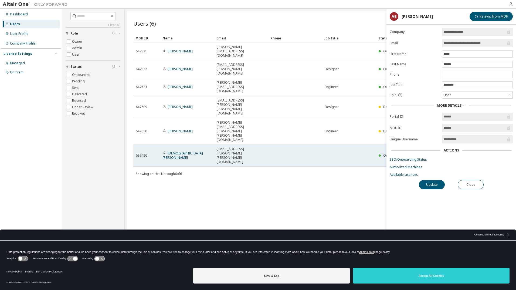
click at [238, 147] on span "[EMAIL_ADDRESS][PERSON_NAME][PERSON_NAME][DOMAIN_NAME]" at bounding box center [241, 155] width 49 height 17
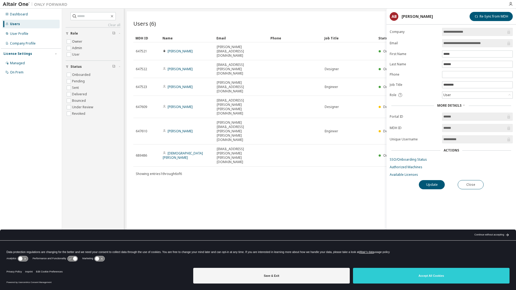
drag, startPoint x: 345, startPoint y: 173, endPoint x: 360, endPoint y: 174, distance: 14.9
click at [345, 173] on div "Users (6) Import From CSV Export To CSV Add User Clear Load Save Save As Field …" at bounding box center [320, 141] width 386 height 260
click at [484, 185] on div "Update Close" at bounding box center [450, 184] width 123 height 9
click at [479, 186] on button "Close" at bounding box center [470, 184] width 26 height 9
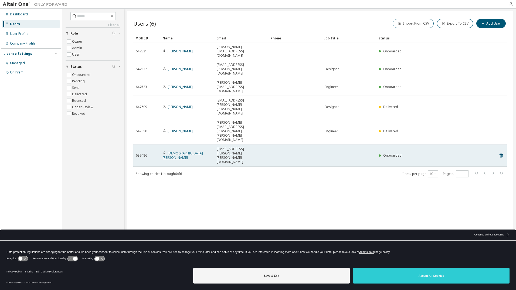
click at [183, 151] on link "[DEMOGRAPHIC_DATA][PERSON_NAME]" at bounding box center [183, 155] width 40 height 9
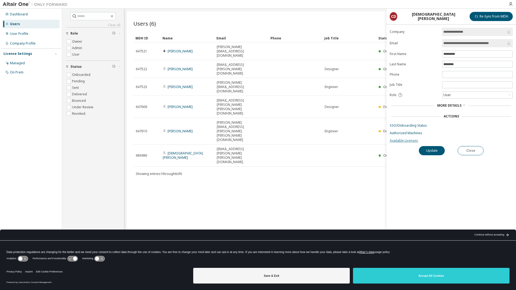
click at [395, 140] on link "Available Licenses" at bounding box center [450, 140] width 123 height 4
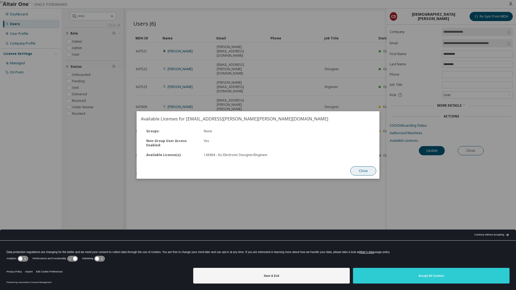
click at [361, 171] on button "Close" at bounding box center [363, 170] width 26 height 9
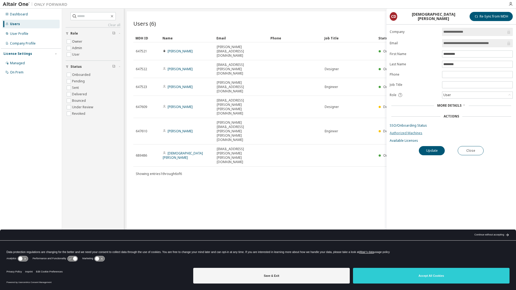
click at [406, 135] on link "Authorized Machines" at bounding box center [450, 133] width 123 height 4
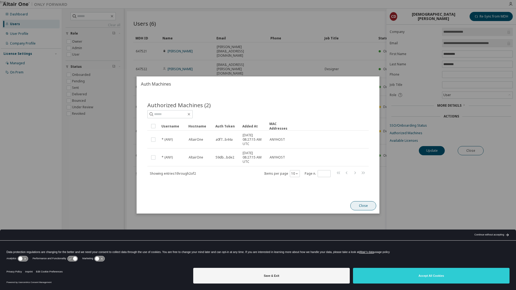
click at [362, 205] on button "Close" at bounding box center [363, 205] width 26 height 9
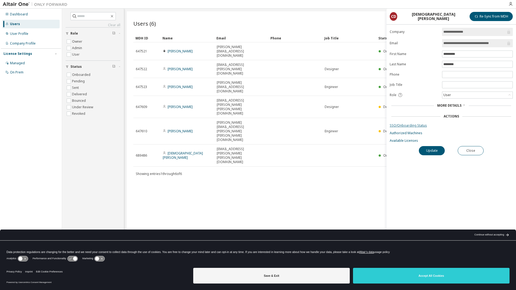
click at [401, 126] on link "SSO/Onboarding Status" at bounding box center [450, 125] width 123 height 4
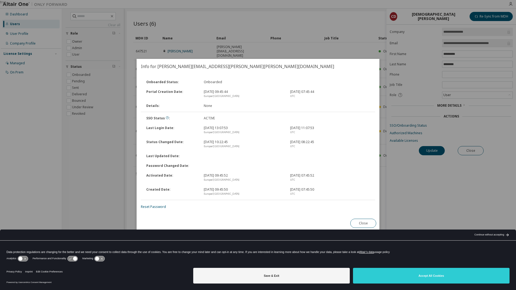
click at [355, 219] on button "Close" at bounding box center [363, 222] width 26 height 9
